Goal: Information Seeking & Learning: Learn about a topic

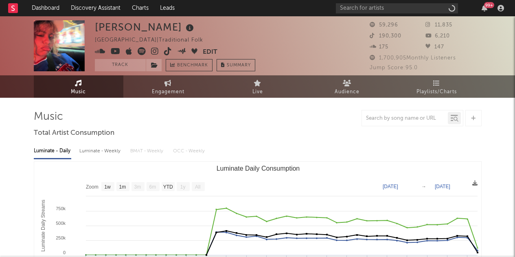
select select "1w"
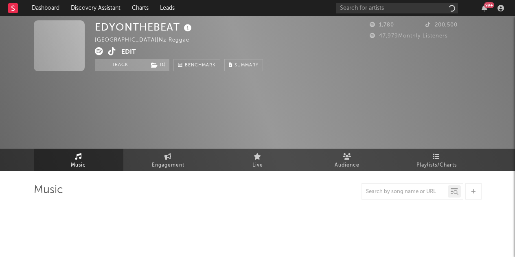
select select "6m"
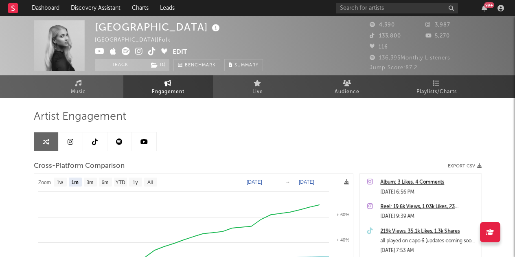
select select "1m"
